Goal: Entertainment & Leisure: Browse casually

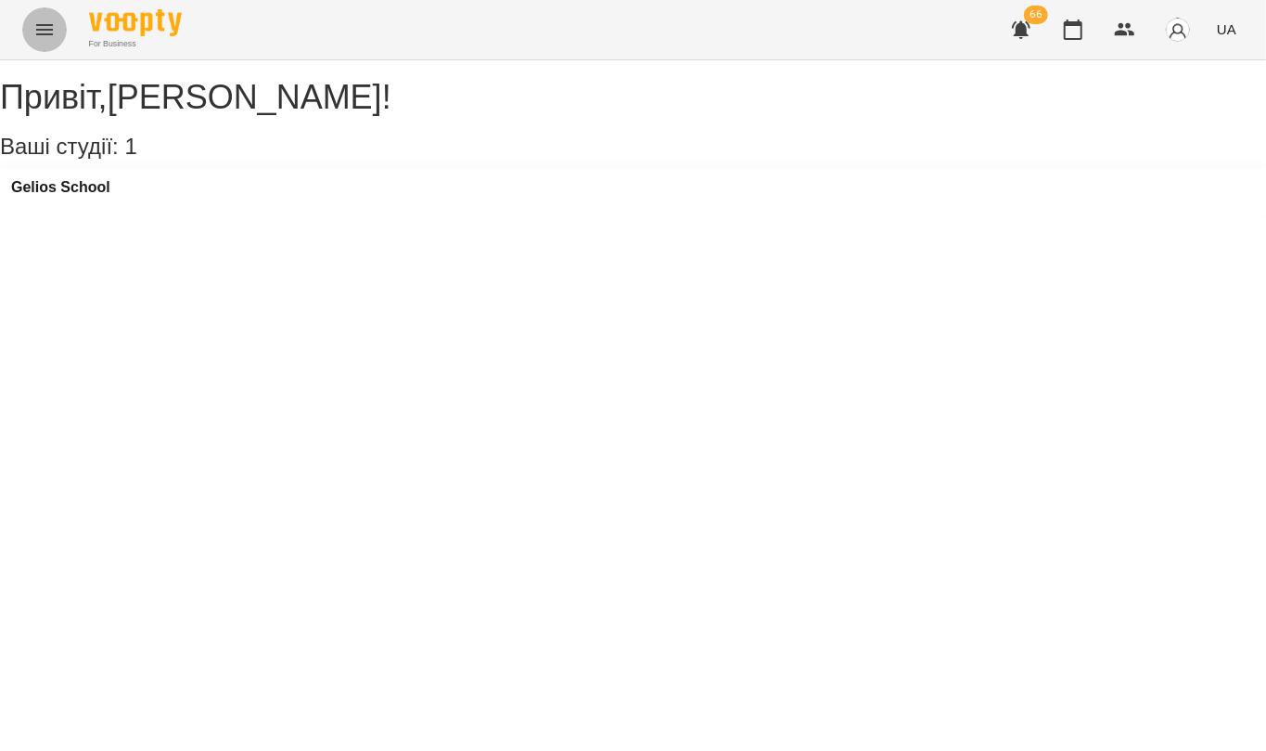
click at [41, 27] on icon "Menu" at bounding box center [44, 30] width 22 height 22
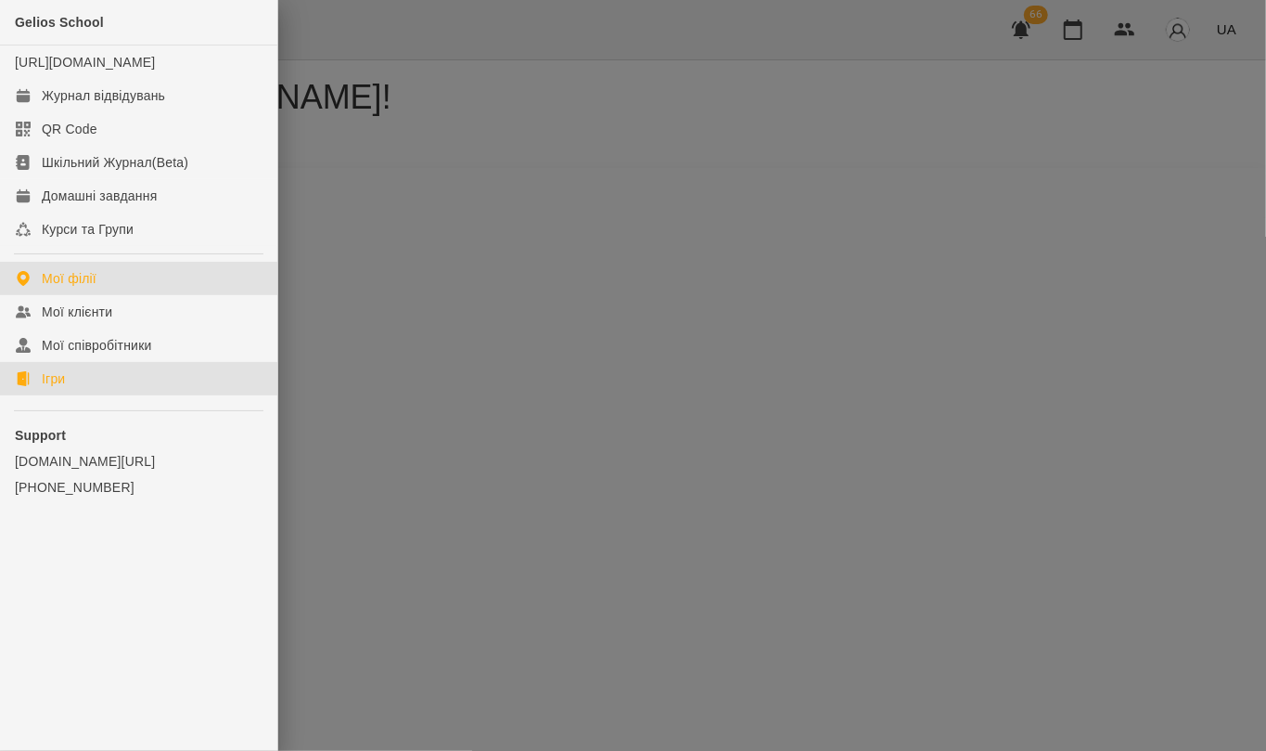
click at [93, 395] on link "Ігри" at bounding box center [138, 378] width 277 height 33
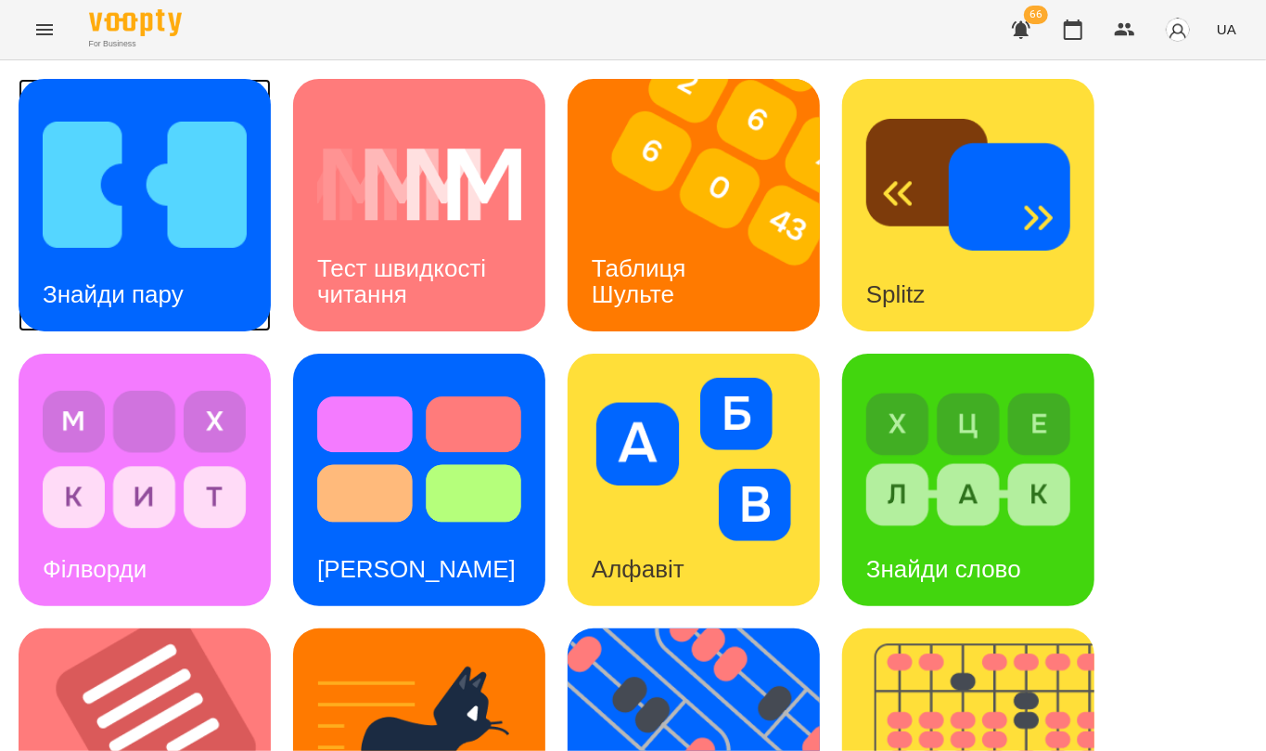
click at [128, 271] on div "Знайди пару" at bounding box center [113, 294] width 189 height 73
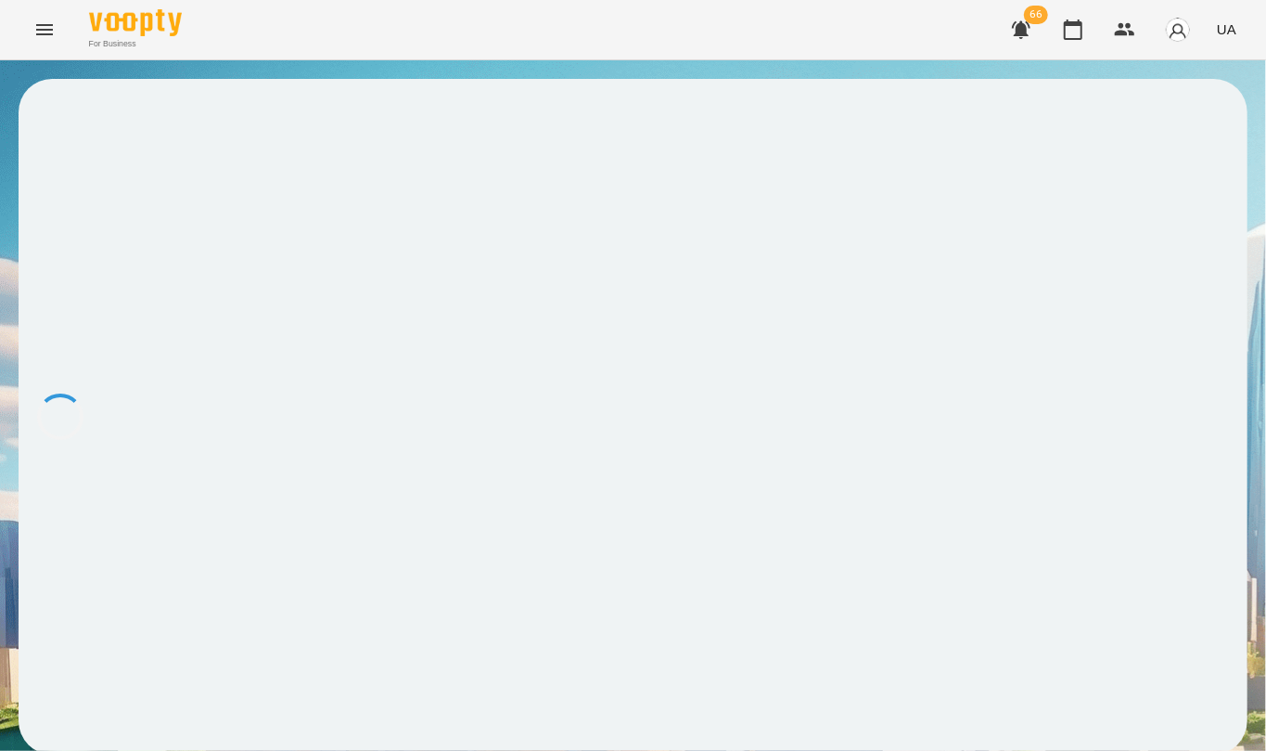
drag, startPoint x: 674, startPoint y: 419, endPoint x: 472, endPoint y: 186, distance: 308.5
click at [472, 186] on div at bounding box center [633, 416] width 1229 height 675
click at [39, 32] on icon "Menu" at bounding box center [44, 30] width 22 height 22
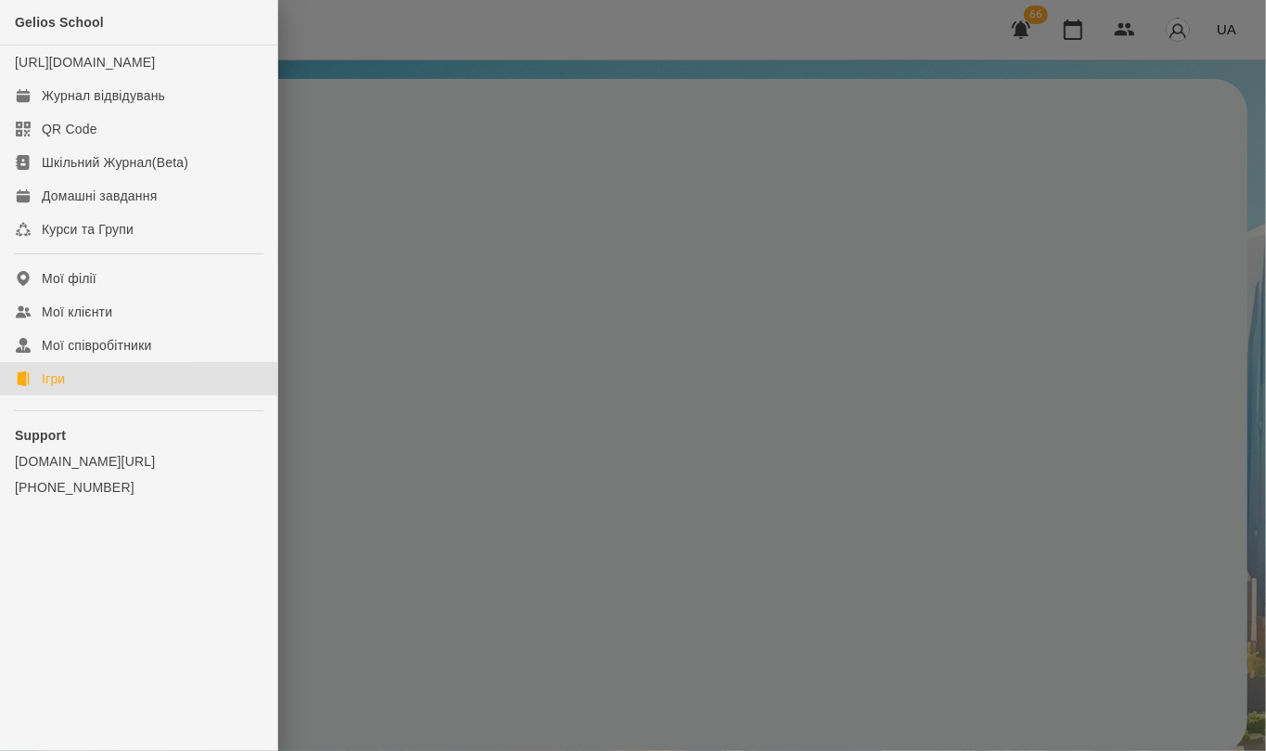
click at [87, 395] on link "Ігри" at bounding box center [138, 378] width 277 height 33
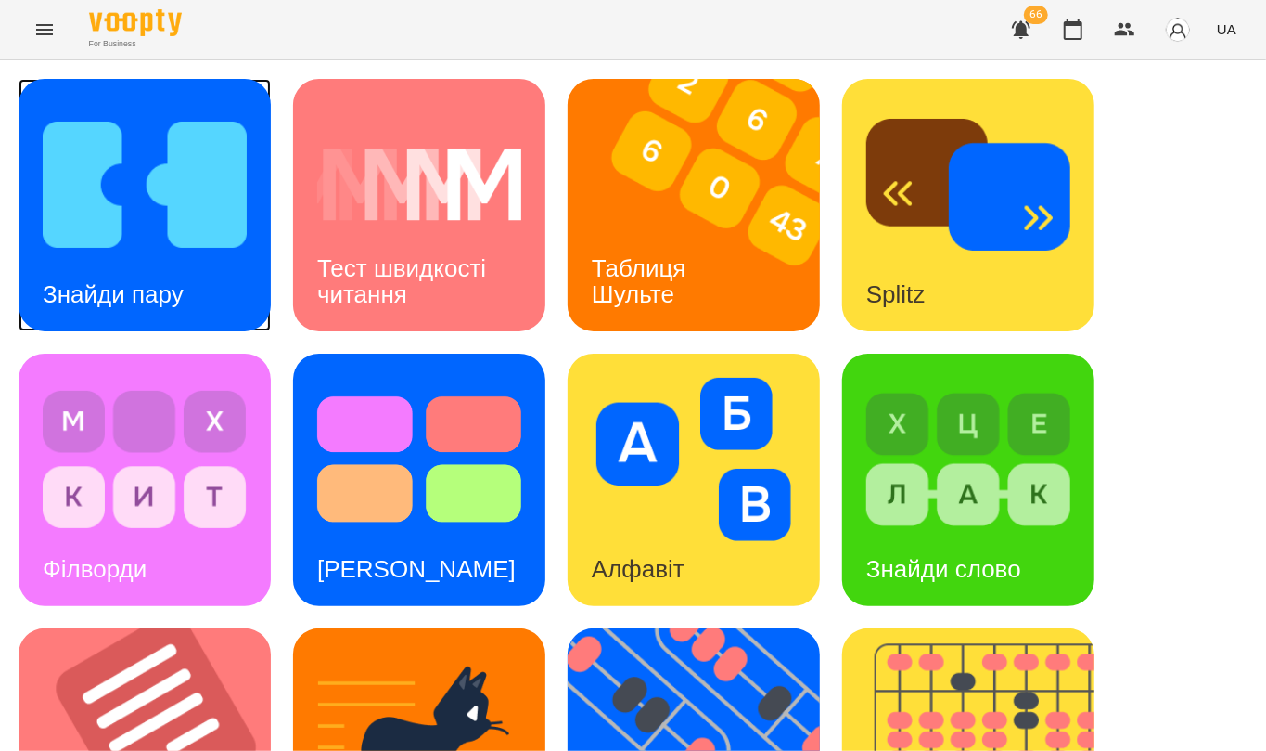
click at [199, 183] on img at bounding box center [145, 184] width 204 height 163
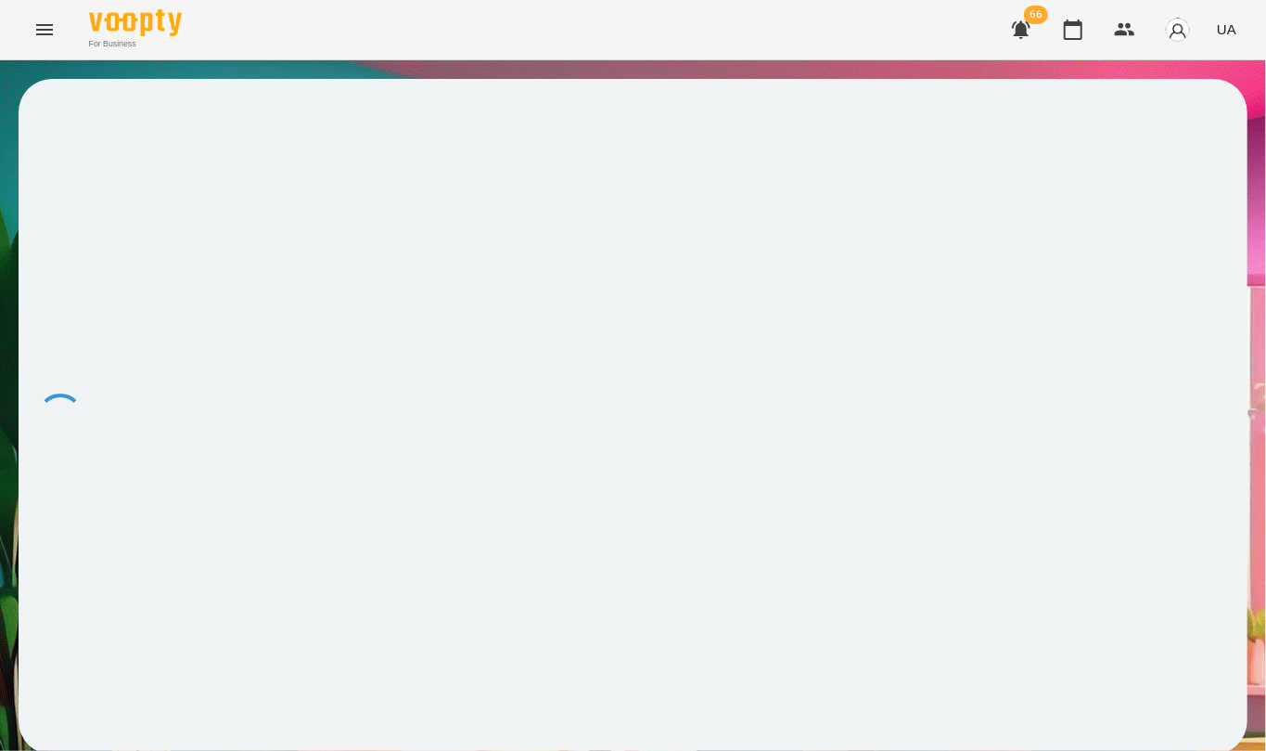
click at [53, 33] on icon "Menu" at bounding box center [44, 30] width 22 height 22
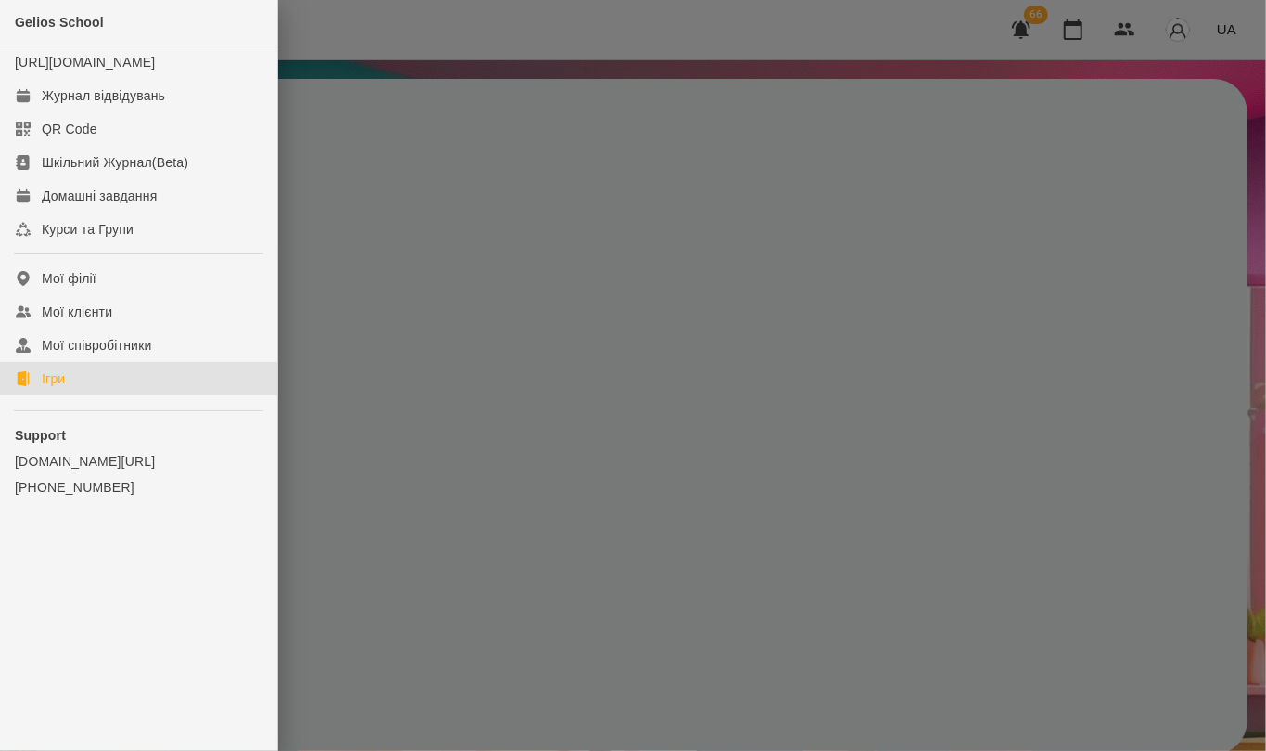
click at [97, 395] on link "Ігри" at bounding box center [138, 378] width 277 height 33
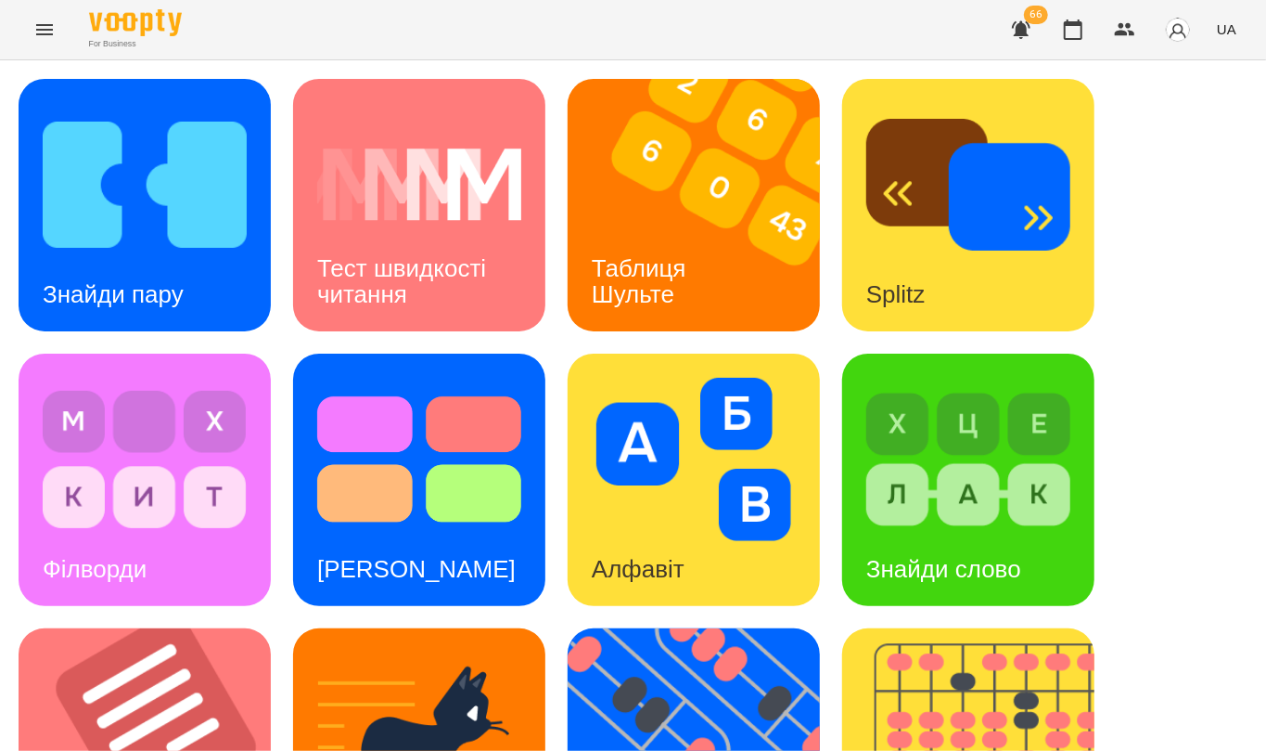
scroll to position [698, 0]
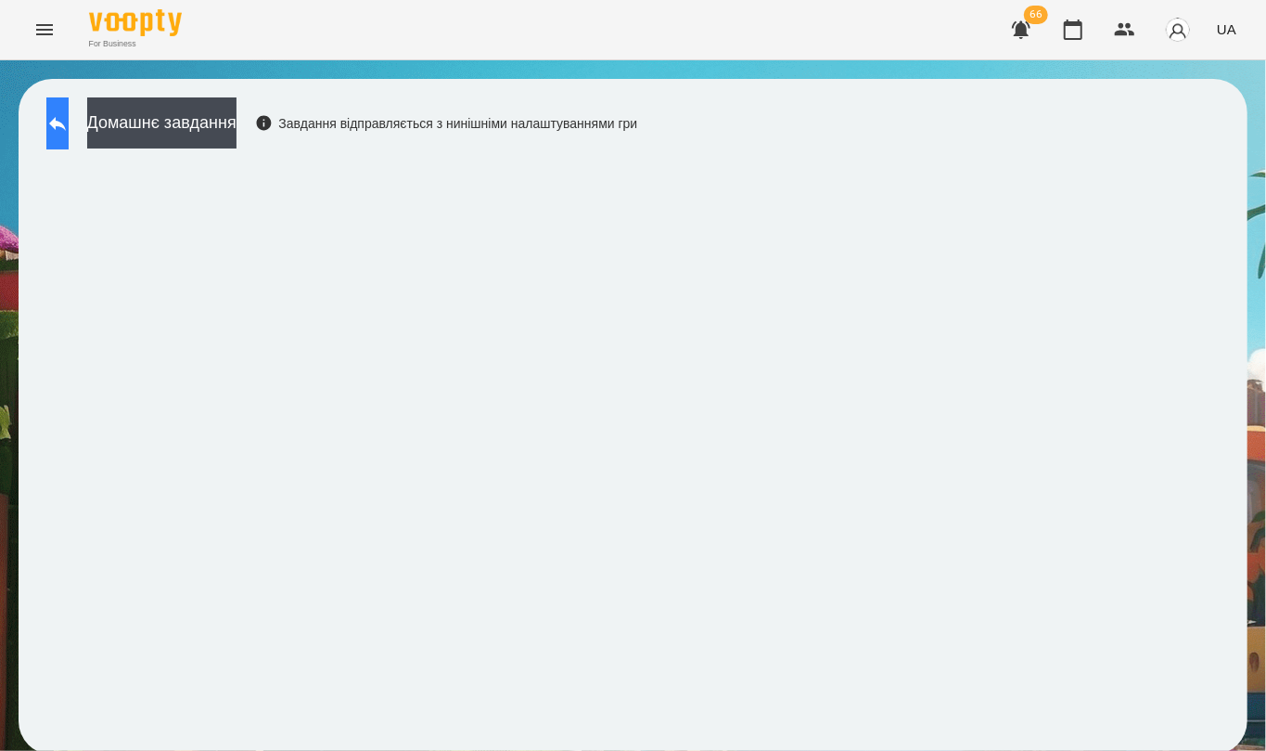
click at [69, 124] on button at bounding box center [57, 123] width 22 height 52
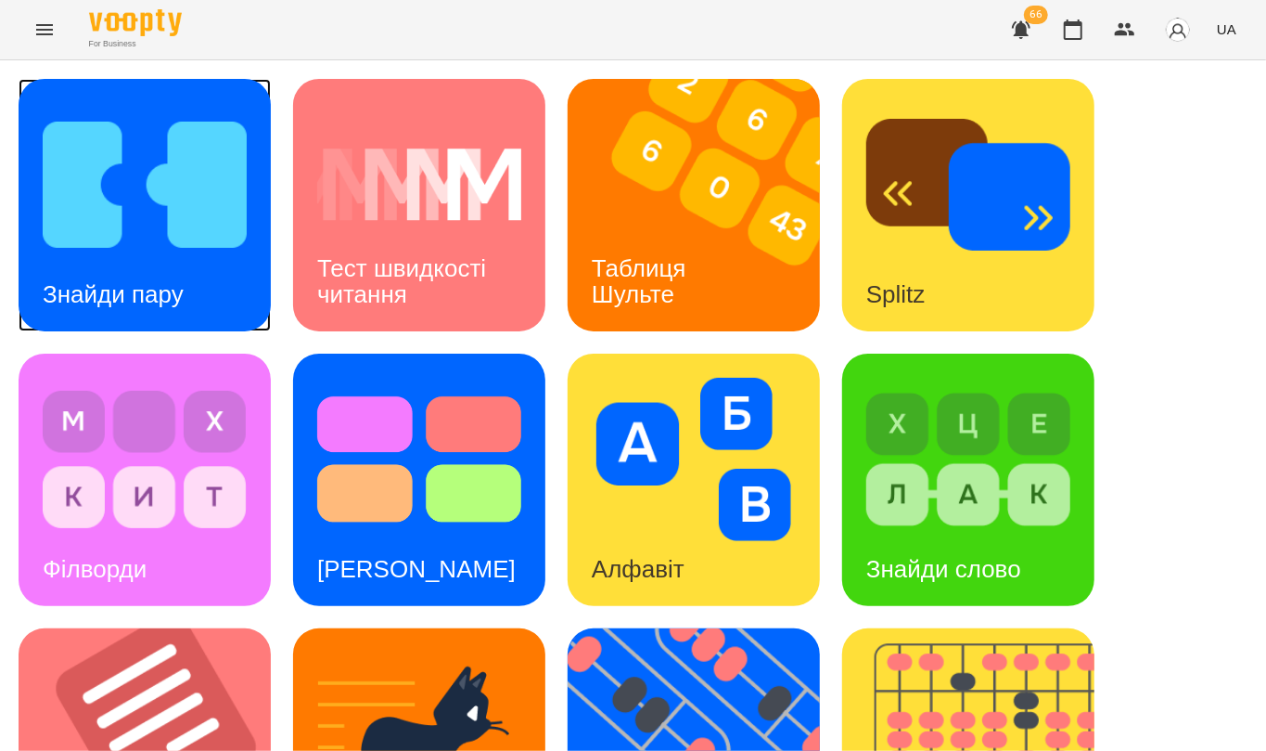
click at [102, 249] on img at bounding box center [145, 184] width 204 height 163
